Goal: Task Accomplishment & Management: Use online tool/utility

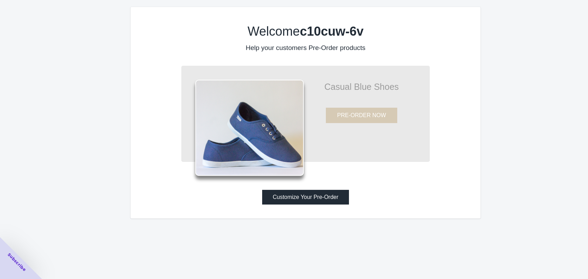
click at [295, 199] on button "Customize Your Pre-Order" at bounding box center [305, 197] width 87 height 15
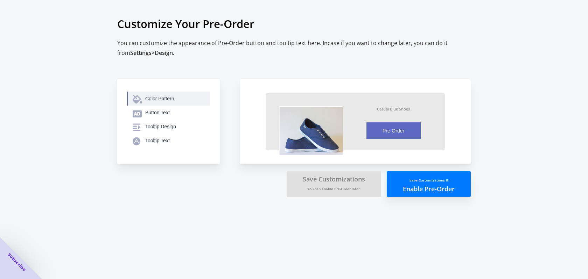
click at [154, 97] on div "Color Pattern" at bounding box center [174, 98] width 59 height 7
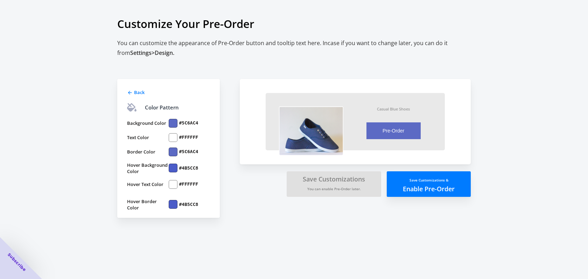
click at [171, 123] on div at bounding box center [173, 123] width 9 height 9
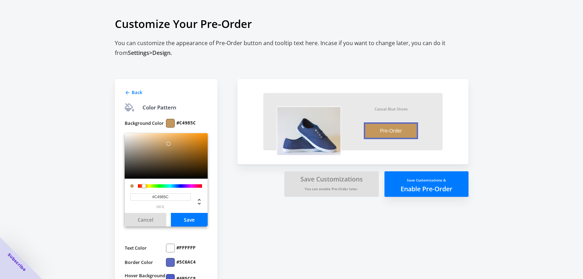
drag, startPoint x: 178, startPoint y: 186, endPoint x: 144, endPoint y: 192, distance: 35.1
click at [144, 192] on div "#C4985C hex" at bounding box center [166, 196] width 83 height 34
drag, startPoint x: 168, startPoint y: 144, endPoint x: 214, endPoint y: 133, distance: 47.3
click at [214, 133] on div "Back Color Pattern Background Color #FF9200 #FF9200 hex Cancel Save Text Color …" at bounding box center [166, 203] width 103 height 249
type input "#FFA300"
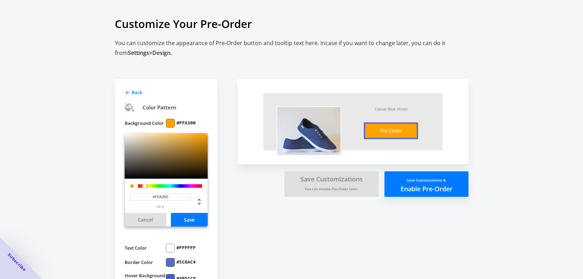
click at [145, 186] on div at bounding box center [144, 186] width 4 height 4
click at [103, 205] on div "Customize Your Pre-Order You can customize the appearance of Pre-Order button a…" at bounding box center [291, 169] width 583 height 338
click at [192, 218] on button "Save" at bounding box center [189, 220] width 37 height 14
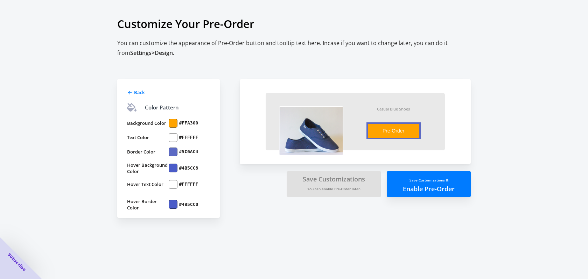
click at [174, 123] on div at bounding box center [173, 123] width 9 height 9
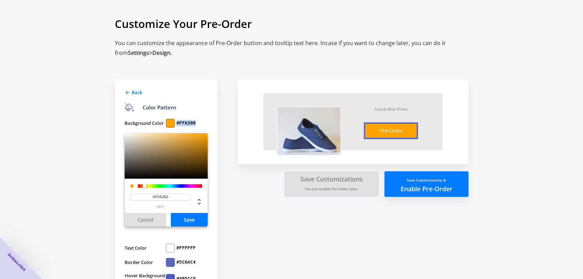
drag, startPoint x: 197, startPoint y: 122, endPoint x: 176, endPoint y: 124, distance: 21.1
click at [176, 124] on div "#FFA300" at bounding box center [187, 123] width 42 height 9
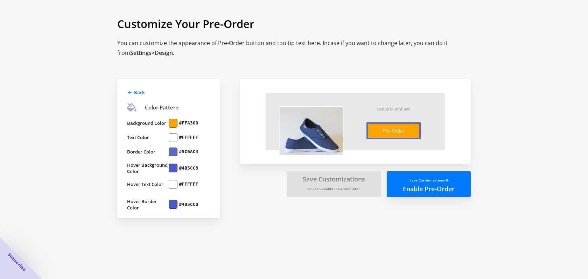
click at [175, 124] on div at bounding box center [173, 123] width 9 height 9
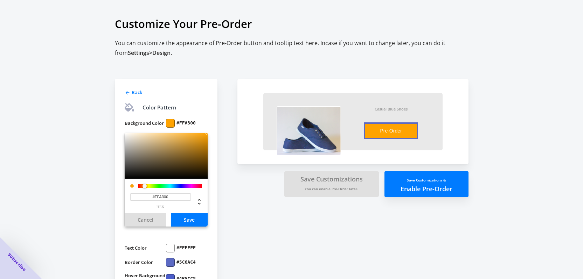
click at [177, 197] on input "#FFA300" at bounding box center [160, 197] width 61 height 7
click at [57, 175] on div "Customize Your Pre-Order You can customize the appearance of Pre-Order button a…" at bounding box center [291, 169] width 583 height 338
click at [189, 219] on button "Save" at bounding box center [189, 220] width 37 height 14
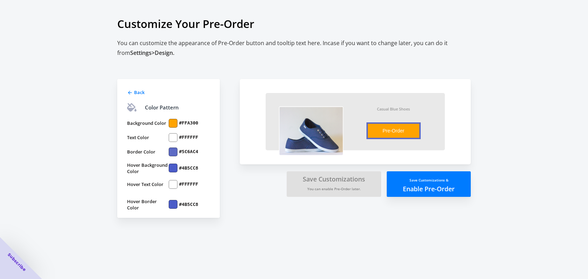
click at [169, 170] on div at bounding box center [173, 168] width 9 height 9
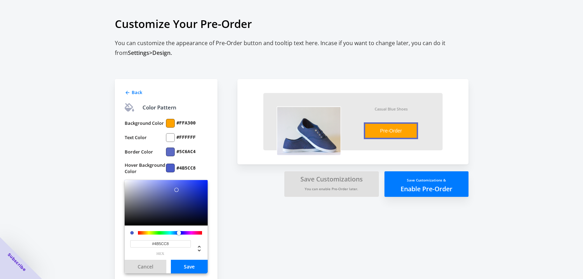
click at [171, 244] on input "#4B5CC8" at bounding box center [160, 243] width 61 height 7
paste input "FFA300"
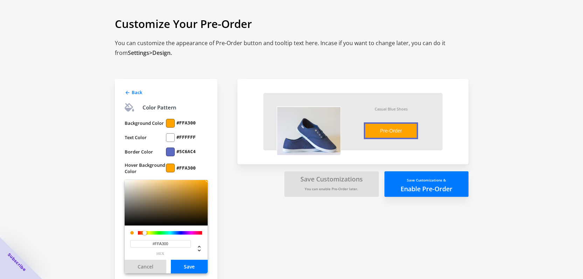
type input "#FFA300"
click at [73, 160] on div "Customize Your Pre-Order You can customize the appearance of Pre-Order button a…" at bounding box center [291, 169] width 583 height 338
click at [168, 150] on div at bounding box center [170, 152] width 9 height 9
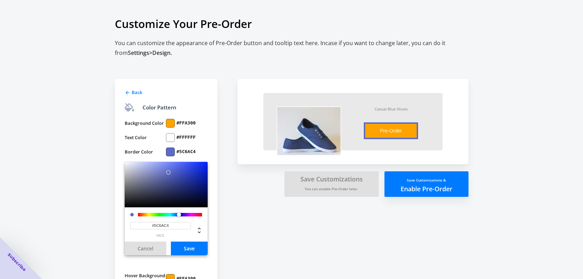
click at [157, 224] on input "#5C6AC4" at bounding box center [160, 225] width 61 height 7
paste input "FFA300"
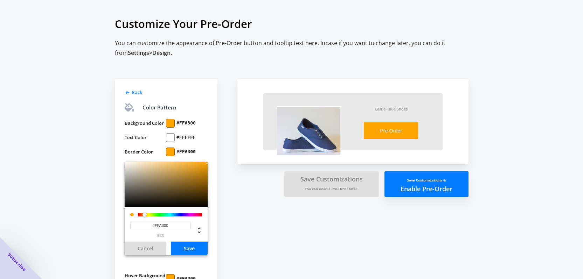
type input "#FFA300"
click at [102, 192] on div "Customize Your Pre-Order You can customize the appearance of Pre-Order button a…" at bounding box center [291, 169] width 583 height 338
click at [182, 246] on button "Save" at bounding box center [189, 249] width 37 height 14
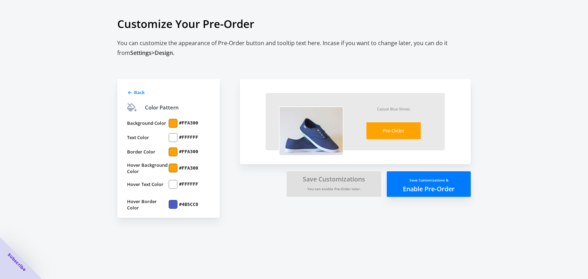
click at [171, 202] on div at bounding box center [173, 204] width 9 height 9
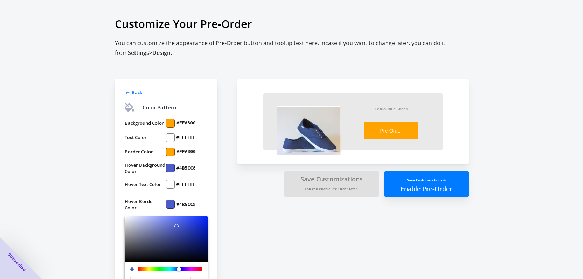
scroll to position [59, 0]
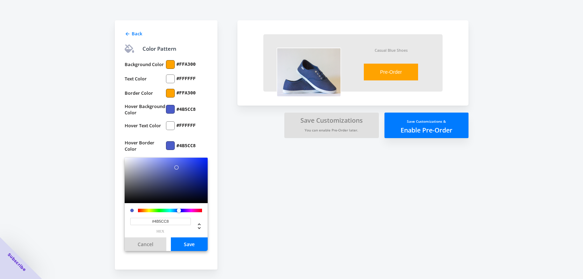
click at [175, 225] on input "#4B5CC8" at bounding box center [160, 221] width 61 height 7
paste input "FFA300"
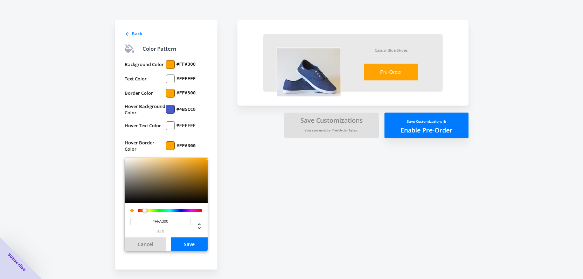
type input "#FFA300"
click at [91, 150] on div "Customize Your Pre-Order You can customize the appearance of Pre-Order button a…" at bounding box center [291, 110] width 583 height 338
click at [187, 248] on button "Save" at bounding box center [189, 245] width 37 height 14
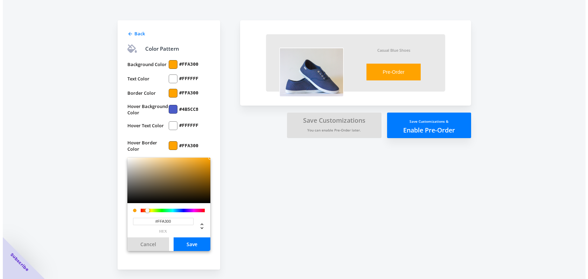
scroll to position [0, 0]
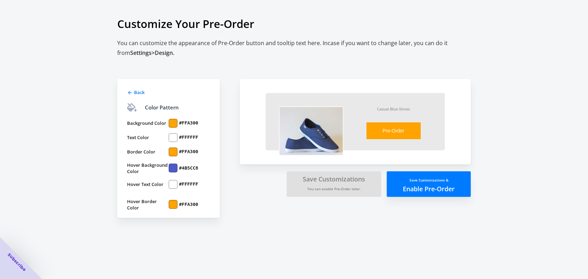
click at [173, 167] on div at bounding box center [173, 168] width 9 height 9
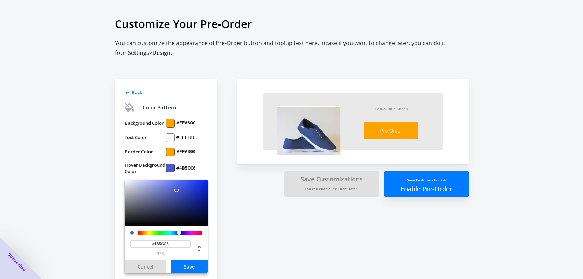
click at [163, 244] on input "#4B5CC8" at bounding box center [160, 243] width 61 height 7
paste input "FFA300"
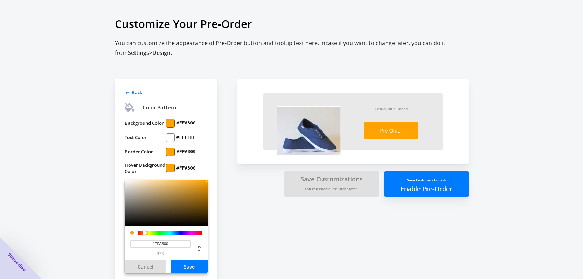
type input "#FFA300"
click at [183, 269] on button "Save" at bounding box center [189, 267] width 37 height 14
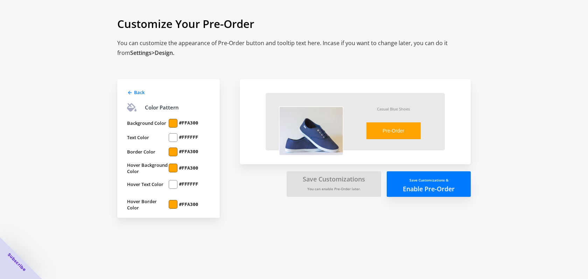
click at [175, 136] on div at bounding box center [173, 137] width 9 height 9
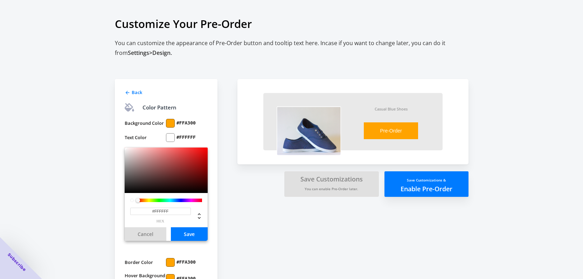
click at [150, 211] on input "#FFFFFF" at bounding box center [160, 211] width 61 height 7
paste input "A300"
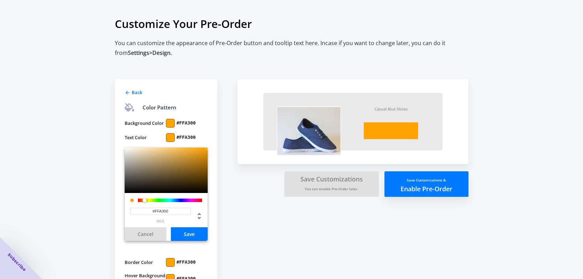
type input "#FFA300"
click at [176, 232] on button "Save" at bounding box center [189, 234] width 37 height 14
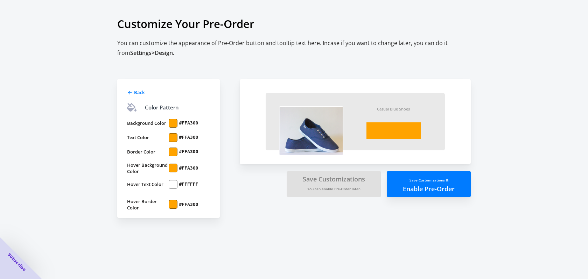
click at [173, 120] on div at bounding box center [173, 123] width 9 height 9
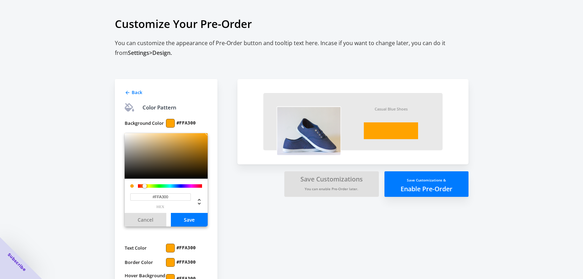
drag, startPoint x: 170, startPoint y: 198, endPoint x: 150, endPoint y: 198, distance: 20.3
click at [150, 198] on input "#FFA300" at bounding box center [160, 197] width 61 height 7
type input "#FFFFFF"
click at [101, 180] on div "Customize Your Pre-Order You can customize the appearance of Pre-Order button a…" at bounding box center [291, 169] width 583 height 338
click at [182, 219] on button "Save" at bounding box center [189, 220] width 37 height 14
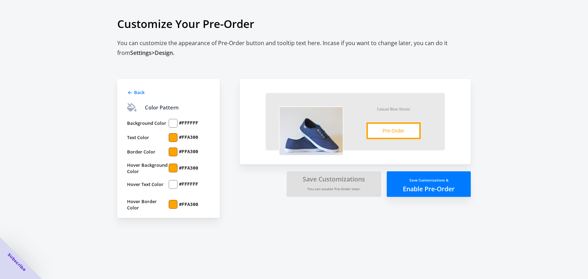
click at [173, 124] on div at bounding box center [173, 123] width 9 height 9
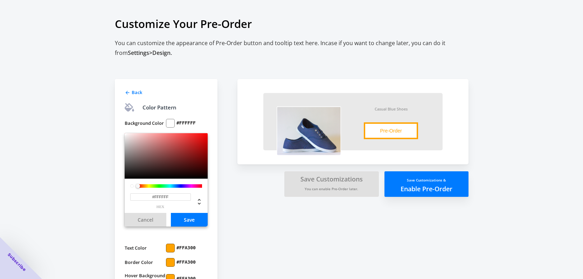
click at [154, 196] on input "#FFFFFF" at bounding box center [160, 197] width 61 height 7
paste input "A300"
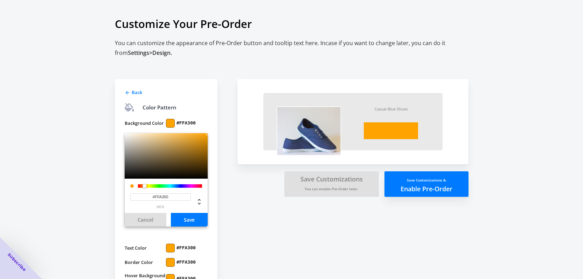
type input "#FFA300"
click at [182, 220] on button "Save" at bounding box center [189, 220] width 37 height 14
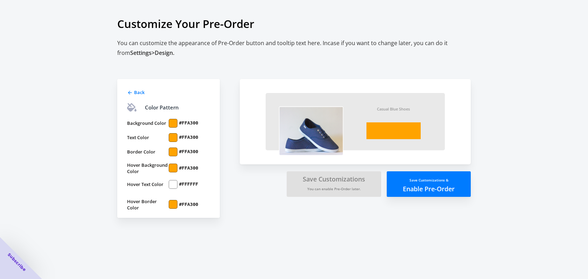
click at [172, 138] on div at bounding box center [173, 137] width 9 height 9
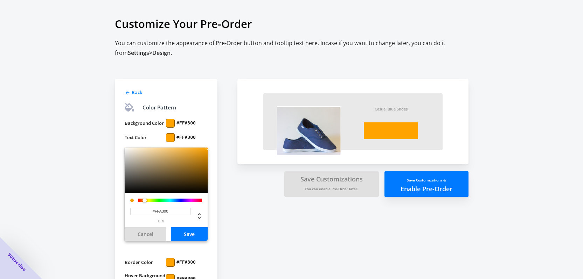
click at [172, 211] on input "#FFA300" at bounding box center [160, 211] width 61 height 7
type input "#FFFFFF"
click at [64, 164] on div "Customize Your Pre-Order You can customize the appearance of Pre-Order button a…" at bounding box center [291, 169] width 583 height 338
click at [191, 234] on button "Save" at bounding box center [189, 234] width 37 height 14
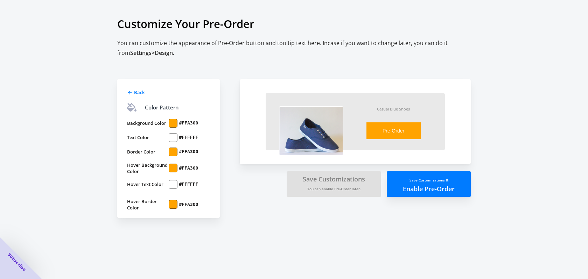
click at [411, 182] on small "Save Customizations &" at bounding box center [428, 180] width 39 height 5
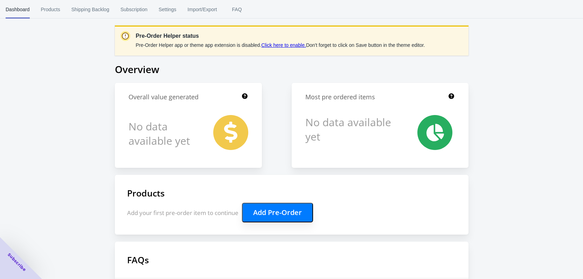
click at [269, 45] on link "Click here to enable." at bounding box center [283, 45] width 45 height 6
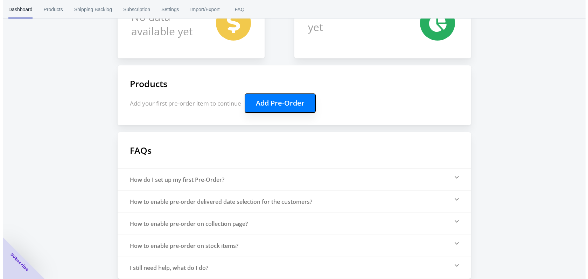
scroll to position [116, 0]
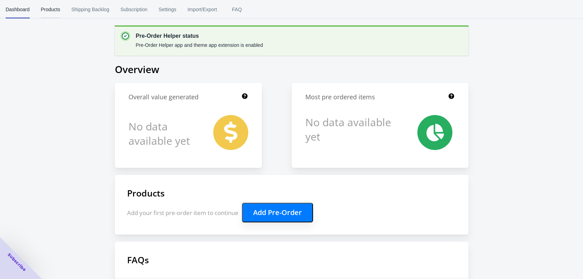
click at [36, 12] on button "Products" at bounding box center [50, 9] width 30 height 18
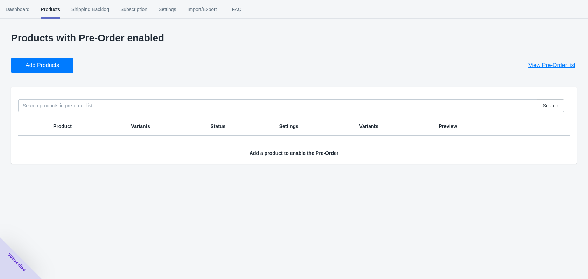
click at [50, 68] on span "Add Products" at bounding box center [43, 65] width 34 height 7
click at [36, 72] on button "Add Products" at bounding box center [42, 65] width 62 height 15
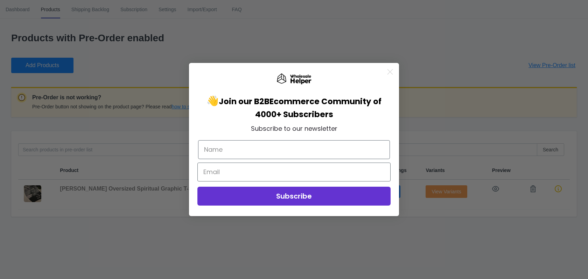
click at [388, 71] on icon "Close dialog" at bounding box center [390, 72] width 5 height 5
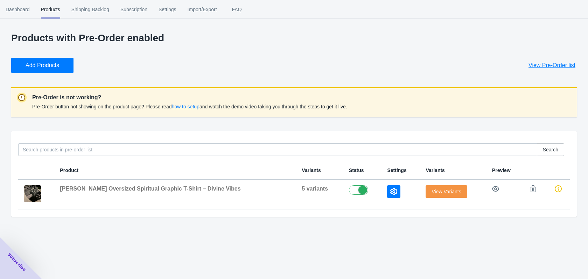
click at [181, 108] on span "how to setup" at bounding box center [185, 107] width 28 height 6
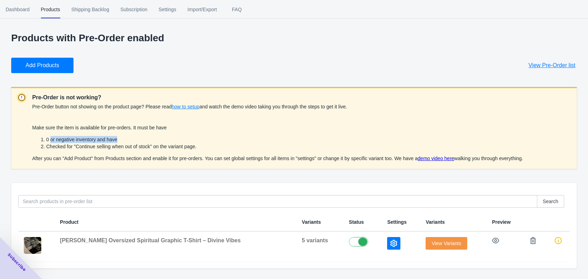
drag, startPoint x: 50, startPoint y: 139, endPoint x: 141, endPoint y: 142, distance: 90.7
click at [141, 142] on li "0 or negative inventory and have" at bounding box center [284, 139] width 477 height 7
drag, startPoint x: 46, startPoint y: 128, endPoint x: 173, endPoint y: 133, distance: 127.1
click at [173, 133] on div "Make sure the item is available for pre-orders. It must be have 0 or negative i…" at bounding box center [277, 143] width 491 height 38
drag, startPoint x: 84, startPoint y: 147, endPoint x: 219, endPoint y: 146, distance: 134.7
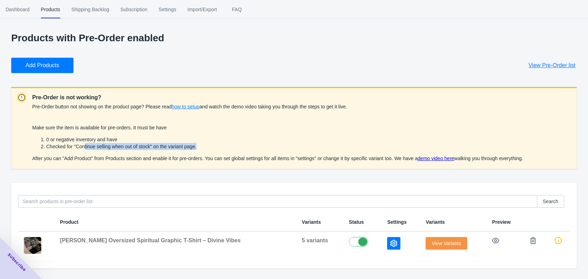
click at [219, 146] on li "Checked for "Continue selling when out of stock" on the variant page." at bounding box center [284, 146] width 477 height 7
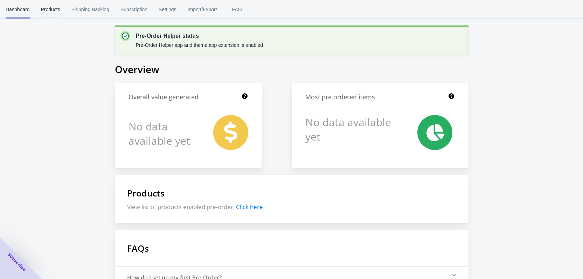
click at [52, 8] on span "Products" at bounding box center [50, 9] width 19 height 18
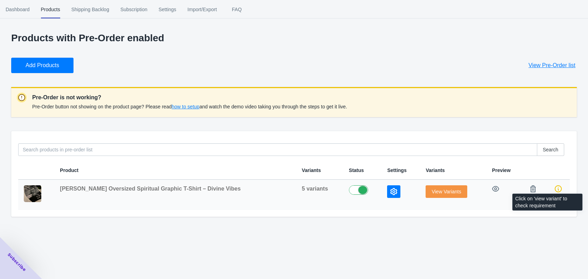
click at [556, 190] on icon at bounding box center [558, 188] width 7 height 7
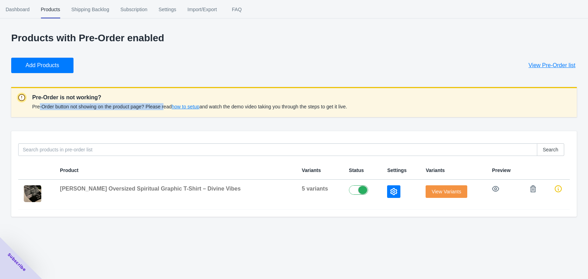
drag, startPoint x: 40, startPoint y: 106, endPoint x: 163, endPoint y: 112, distance: 123.7
click at [163, 112] on div "Pre-Order is not working? Pre-Order button not showing on the product page? Ple…" at bounding box center [293, 102] width 565 height 30
drag, startPoint x: 212, startPoint y: 107, endPoint x: 373, endPoint y: 113, distance: 161.4
click at [373, 113] on div "Pre-Order is not working? Pre-Order button not showing on the product page? Ple…" at bounding box center [293, 102] width 565 height 30
click at [189, 106] on span "how to setup" at bounding box center [185, 107] width 28 height 6
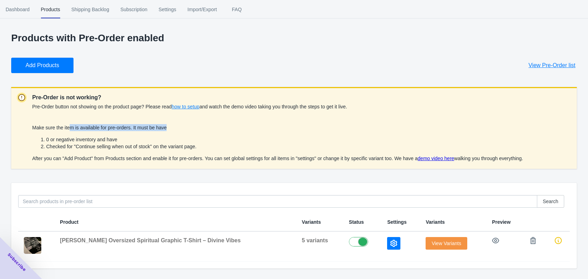
drag, startPoint x: 71, startPoint y: 131, endPoint x: 166, endPoint y: 127, distance: 94.5
click at [166, 127] on span "Make sure the item is available for pre-orders. It must be have 0 or negative i…" at bounding box center [277, 143] width 491 height 36
drag, startPoint x: 52, startPoint y: 141, endPoint x: 130, endPoint y: 139, distance: 78.0
click at [130, 139] on li "0 or negative inventory and have" at bounding box center [284, 139] width 477 height 7
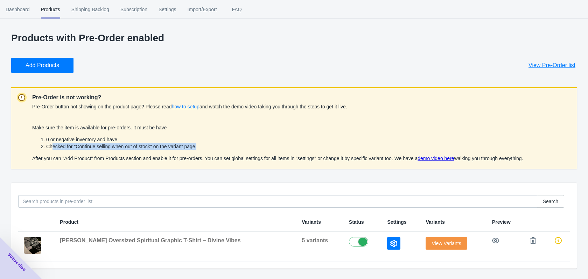
drag, startPoint x: 51, startPoint y: 148, endPoint x: 197, endPoint y: 148, distance: 146.6
click at [197, 148] on li "Checked for "Continue selling when out of stock" on the variant page." at bounding box center [284, 146] width 477 height 7
click at [208, 150] on li "Checked for "Continue selling when out of stock" on the variant page." at bounding box center [284, 146] width 477 height 7
click at [532, 242] on icon "button" at bounding box center [532, 240] width 7 height 7
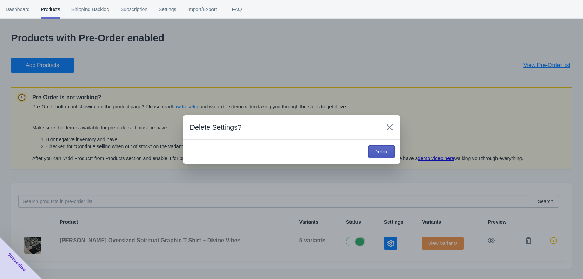
click at [390, 152] on button "Delete" at bounding box center [381, 152] width 26 height 13
